Goal: Task Accomplishment & Management: Use online tool/utility

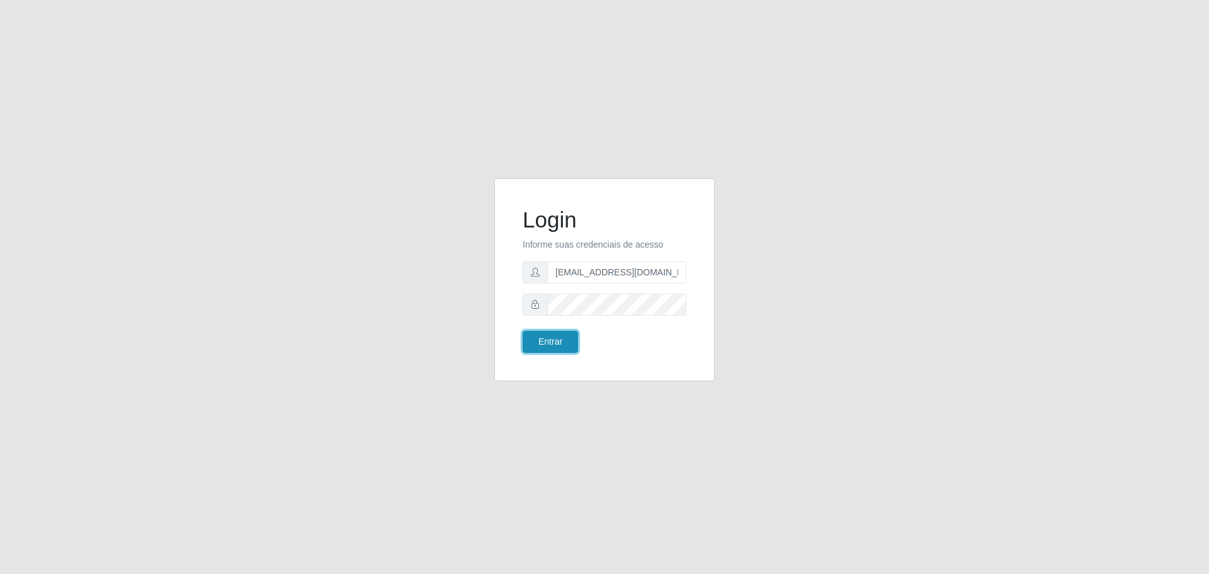
click at [539, 339] on button "Entrar" at bounding box center [550, 342] width 55 height 22
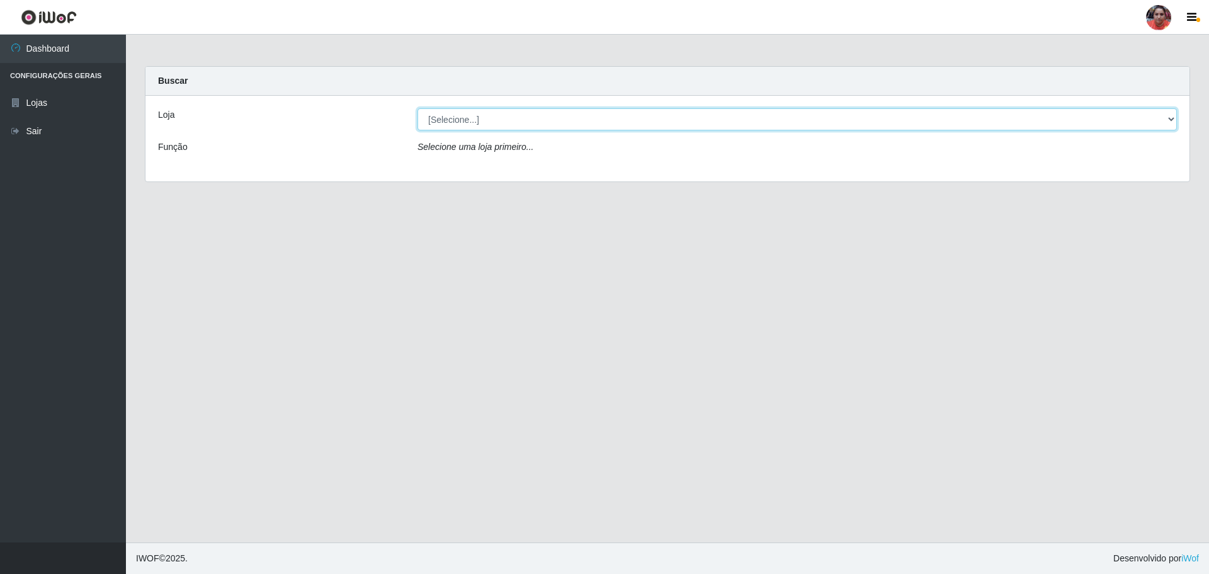
click at [1162, 113] on select "[Selecione...] Mar Vermelho - Loja 05" at bounding box center [796, 119] width 759 height 22
select select "252"
click at [417, 108] on select "[Selecione...] Mar Vermelho - Loja 05" at bounding box center [796, 119] width 759 height 22
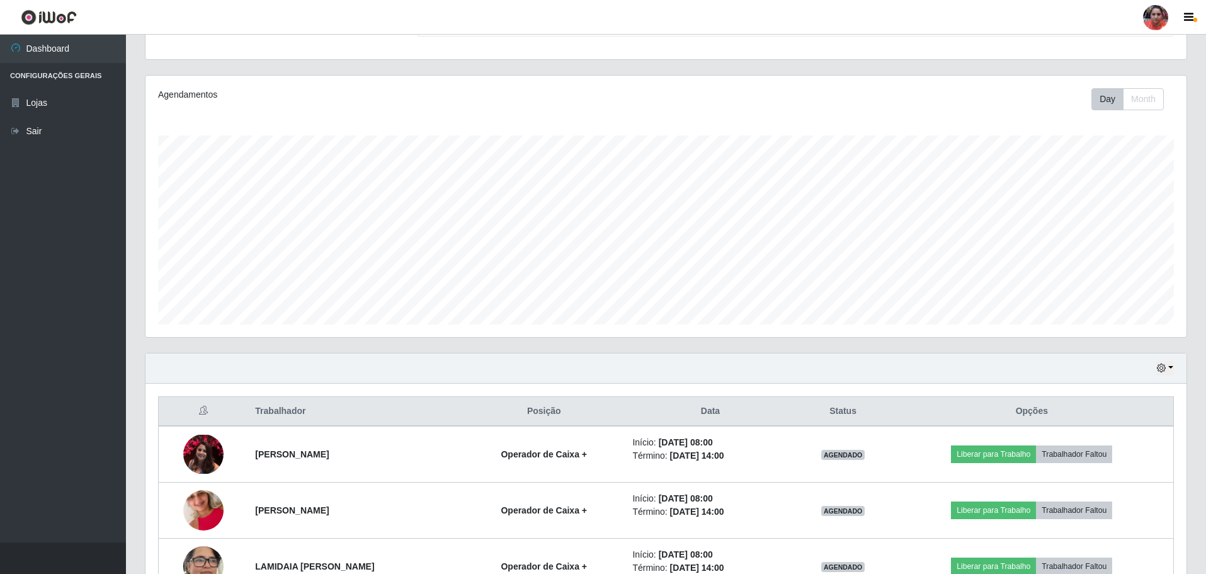
scroll to position [378, 0]
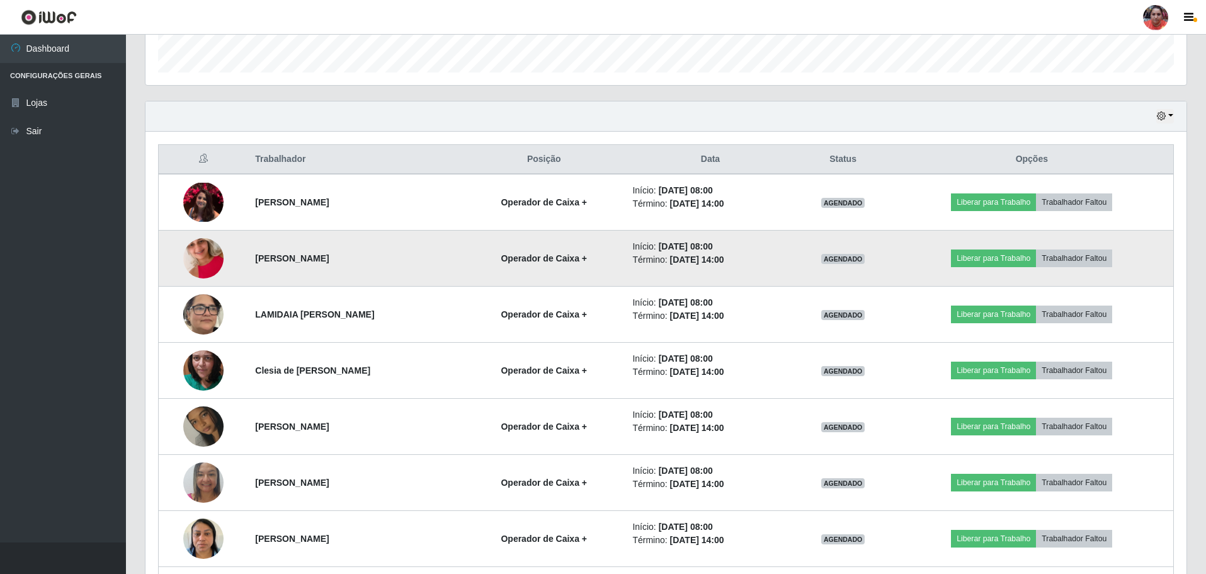
click at [201, 251] on img at bounding box center [203, 258] width 40 height 72
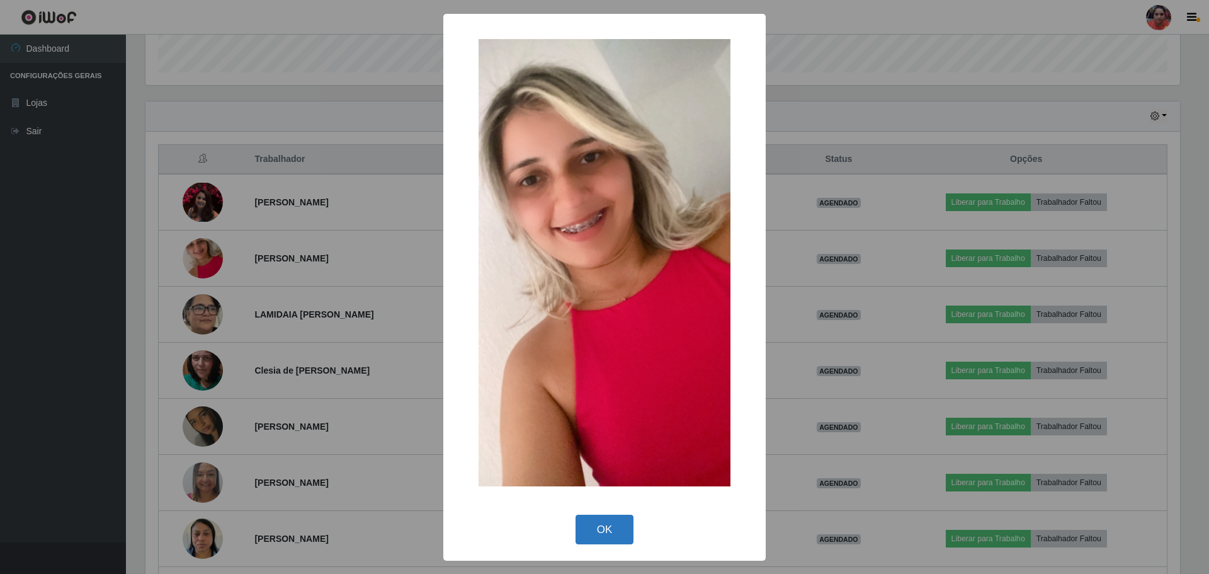
click at [614, 533] on button "OK" at bounding box center [604, 529] width 59 height 30
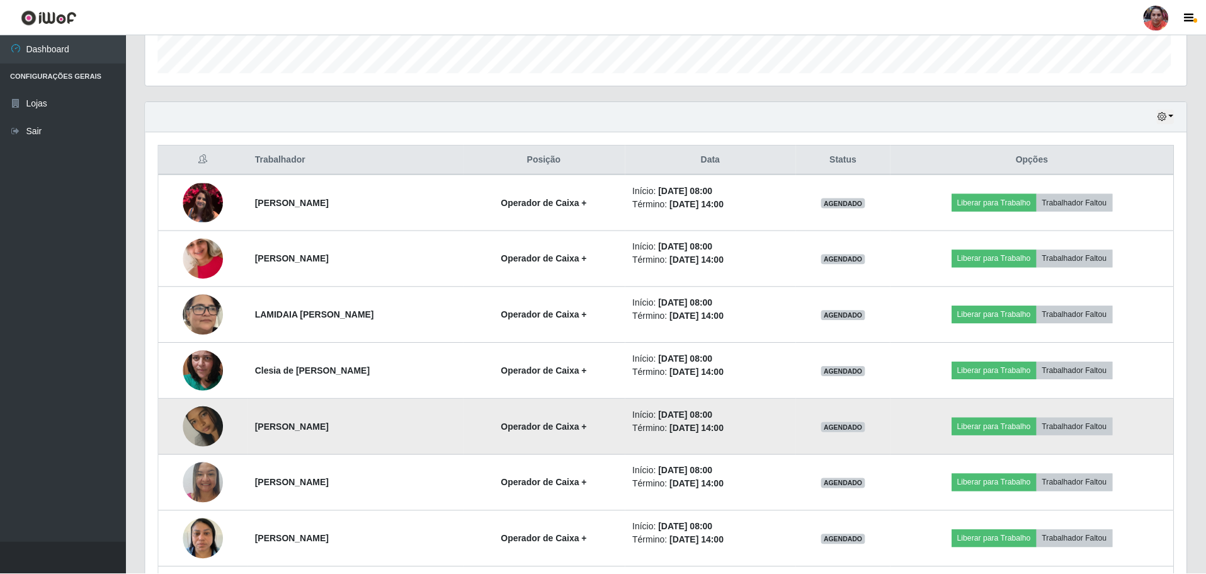
scroll to position [261, 1041]
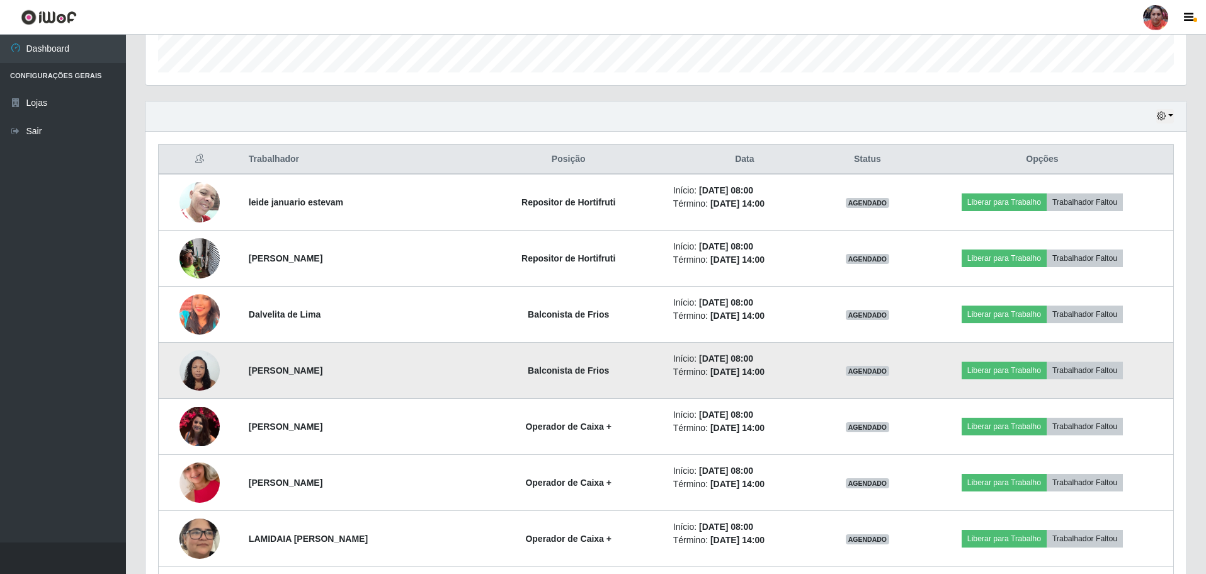
click at [217, 371] on img at bounding box center [199, 370] width 40 height 54
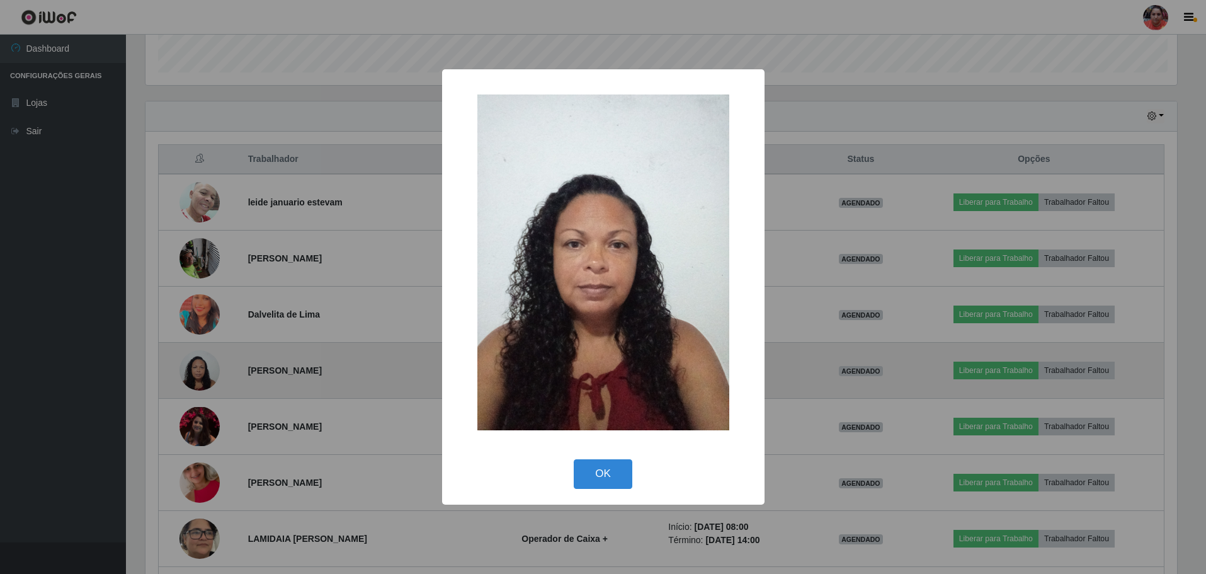
scroll to position [261, 1034]
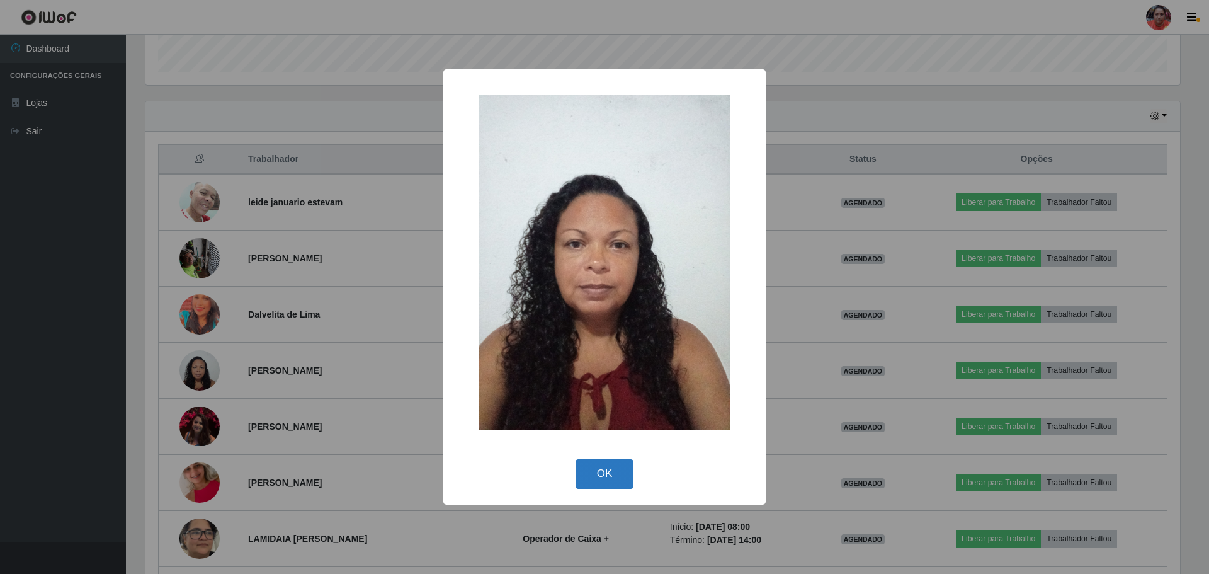
click at [603, 473] on button "OK" at bounding box center [604, 474] width 59 height 30
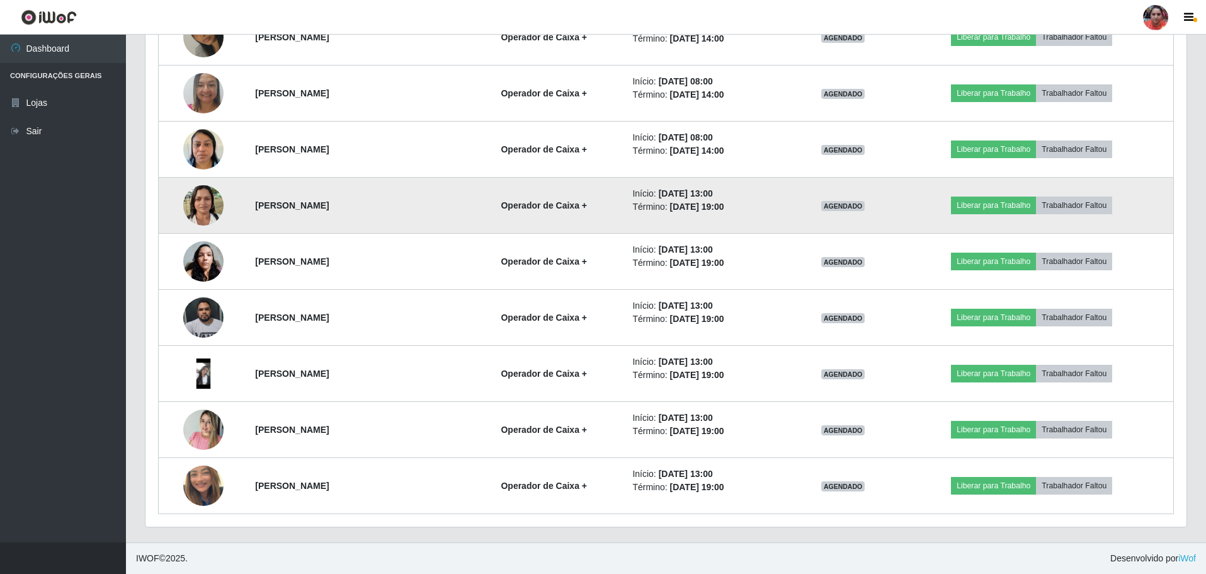
scroll to position [952, 0]
